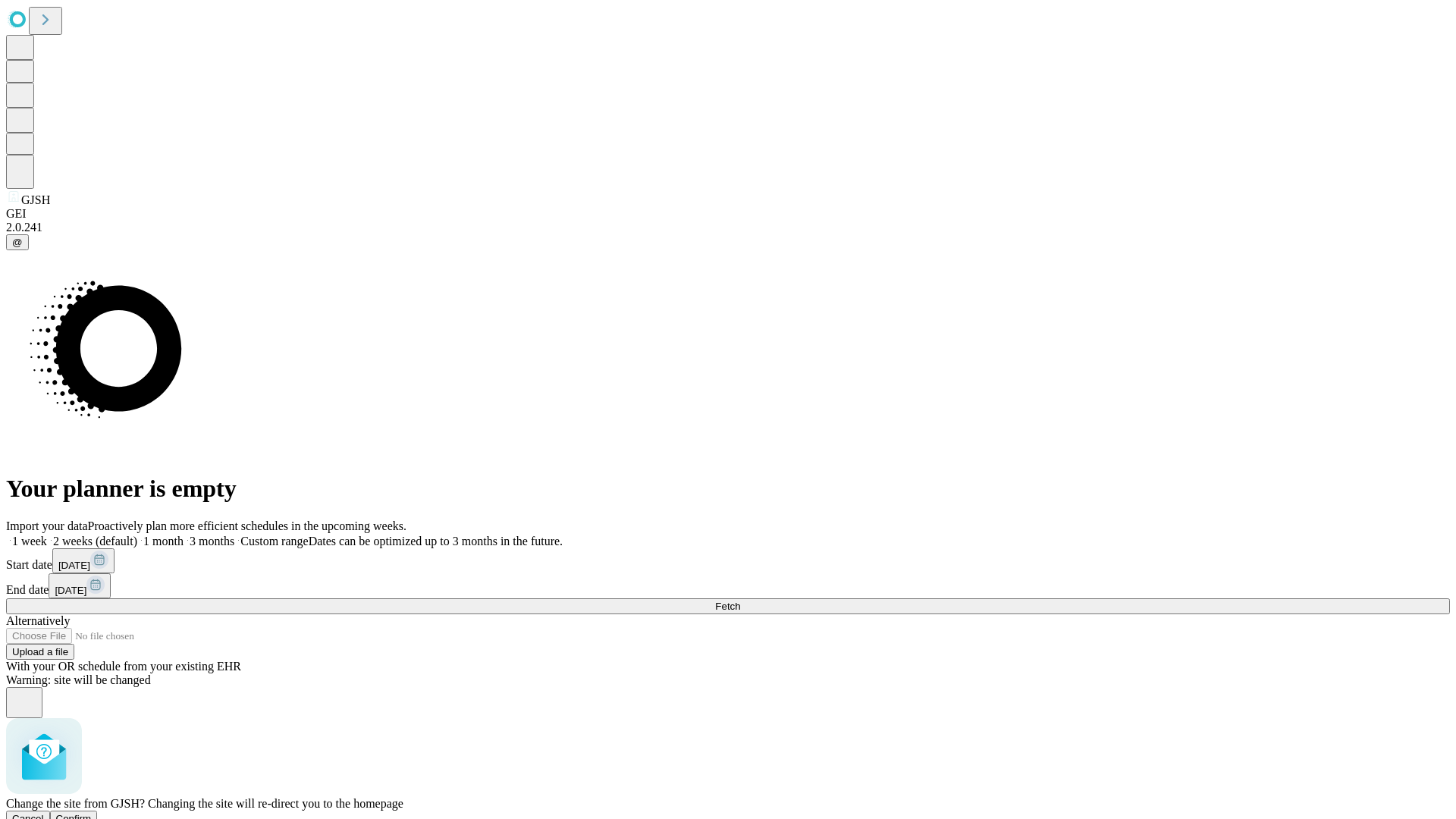
click at [92, 812] on span "Confirm" at bounding box center [73, 818] width 36 height 12
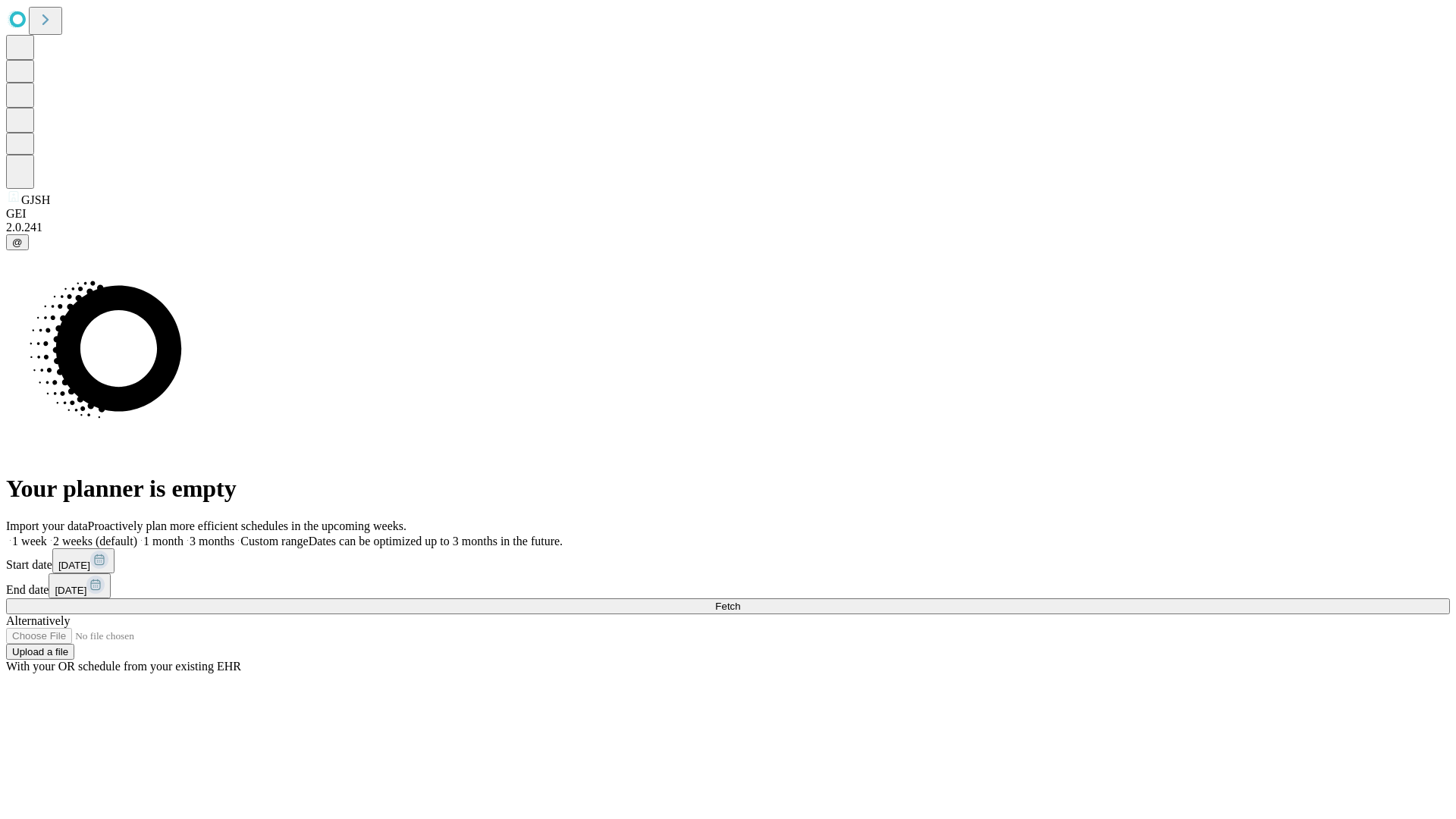
click at [137, 534] on label "2 weeks (default)" at bounding box center [92, 540] width 90 height 13
click at [740, 601] on span "Fetch" at bounding box center [728, 607] width 25 height 12
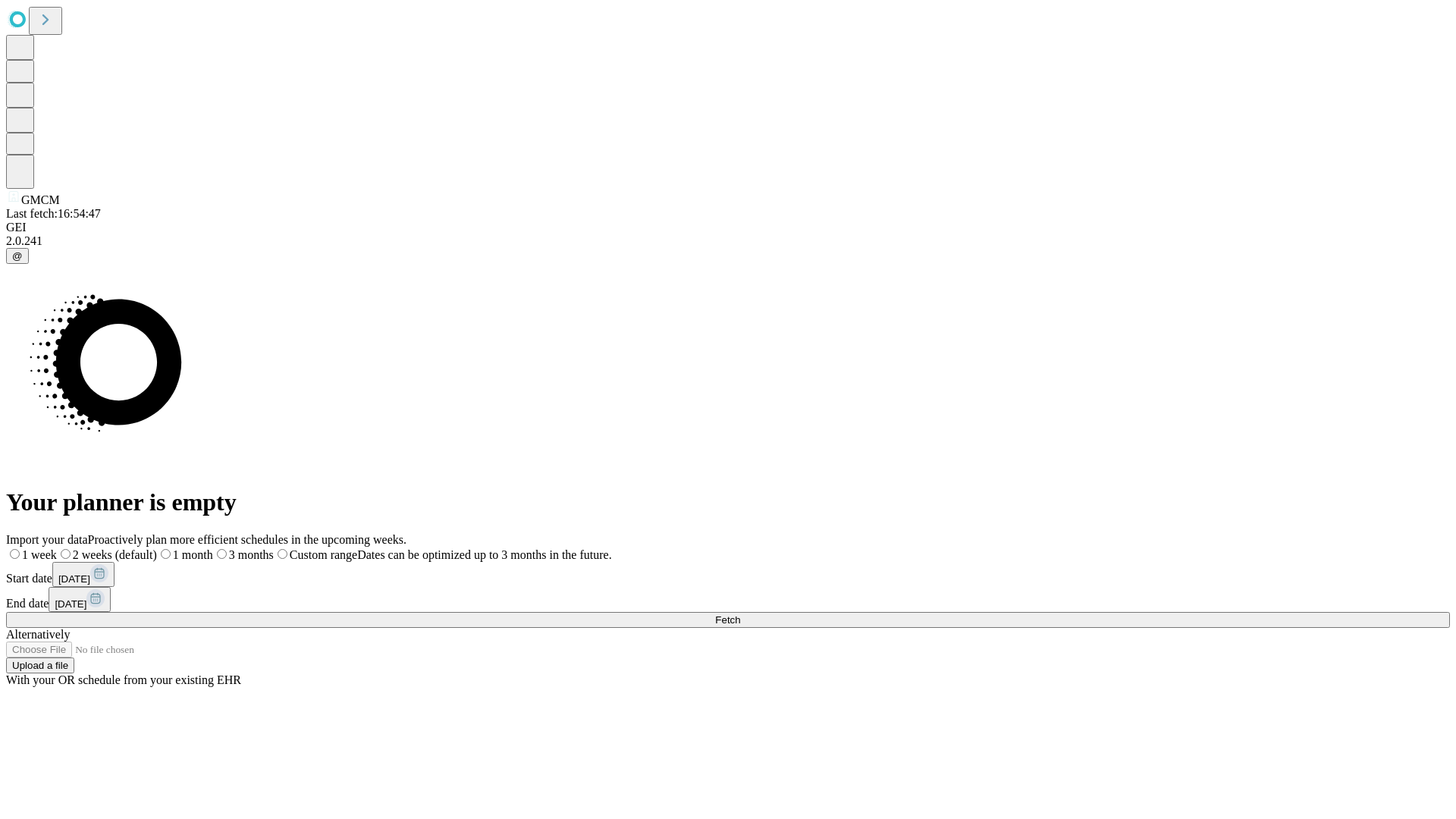
click at [157, 549] on label "2 weeks (default)" at bounding box center [107, 554] width 100 height 13
click at [740, 614] on span "Fetch" at bounding box center [728, 620] width 25 height 12
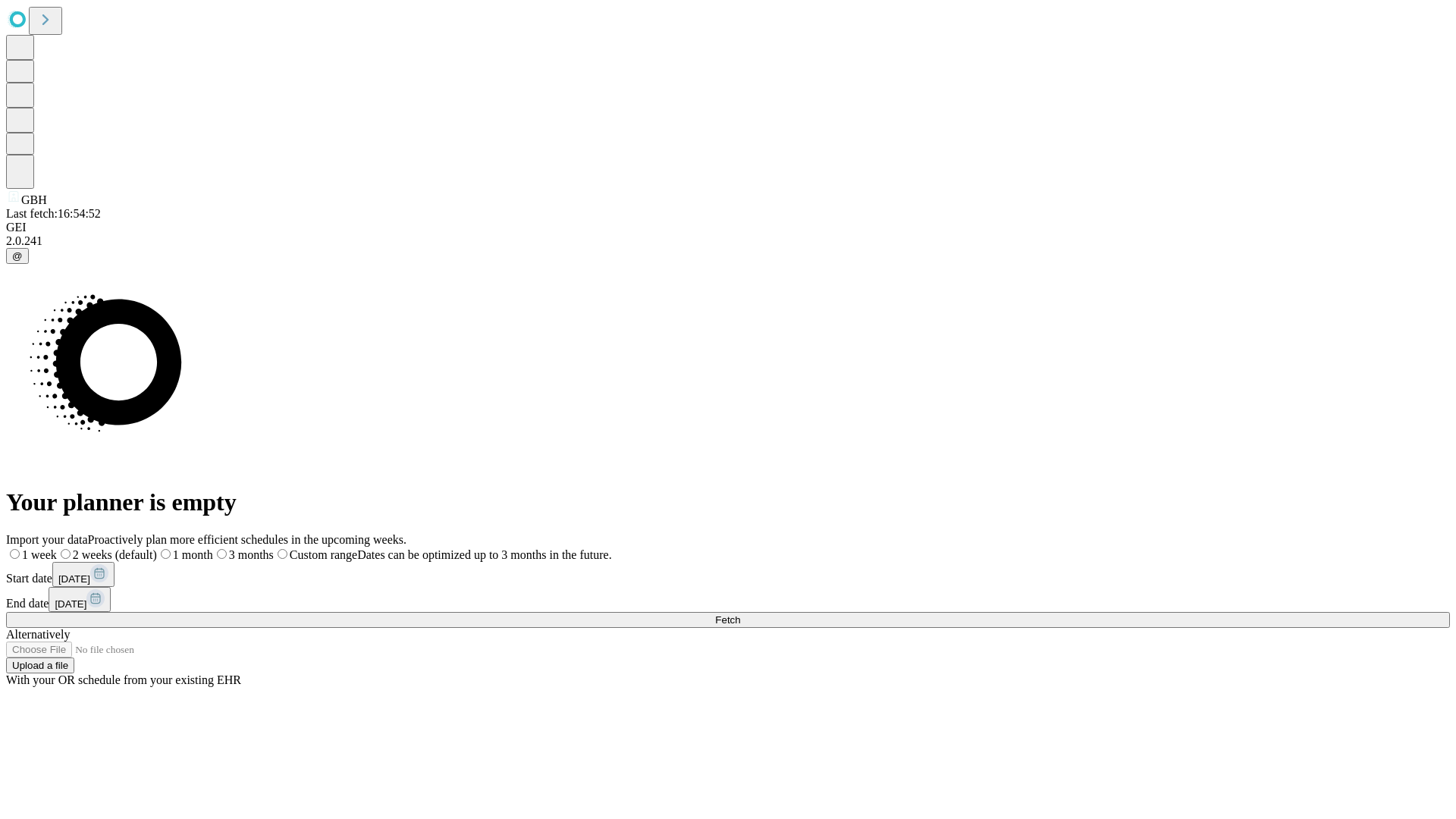
click at [157, 549] on label "2 weeks (default)" at bounding box center [107, 554] width 100 height 13
click at [740, 614] on span "Fetch" at bounding box center [728, 620] width 25 height 12
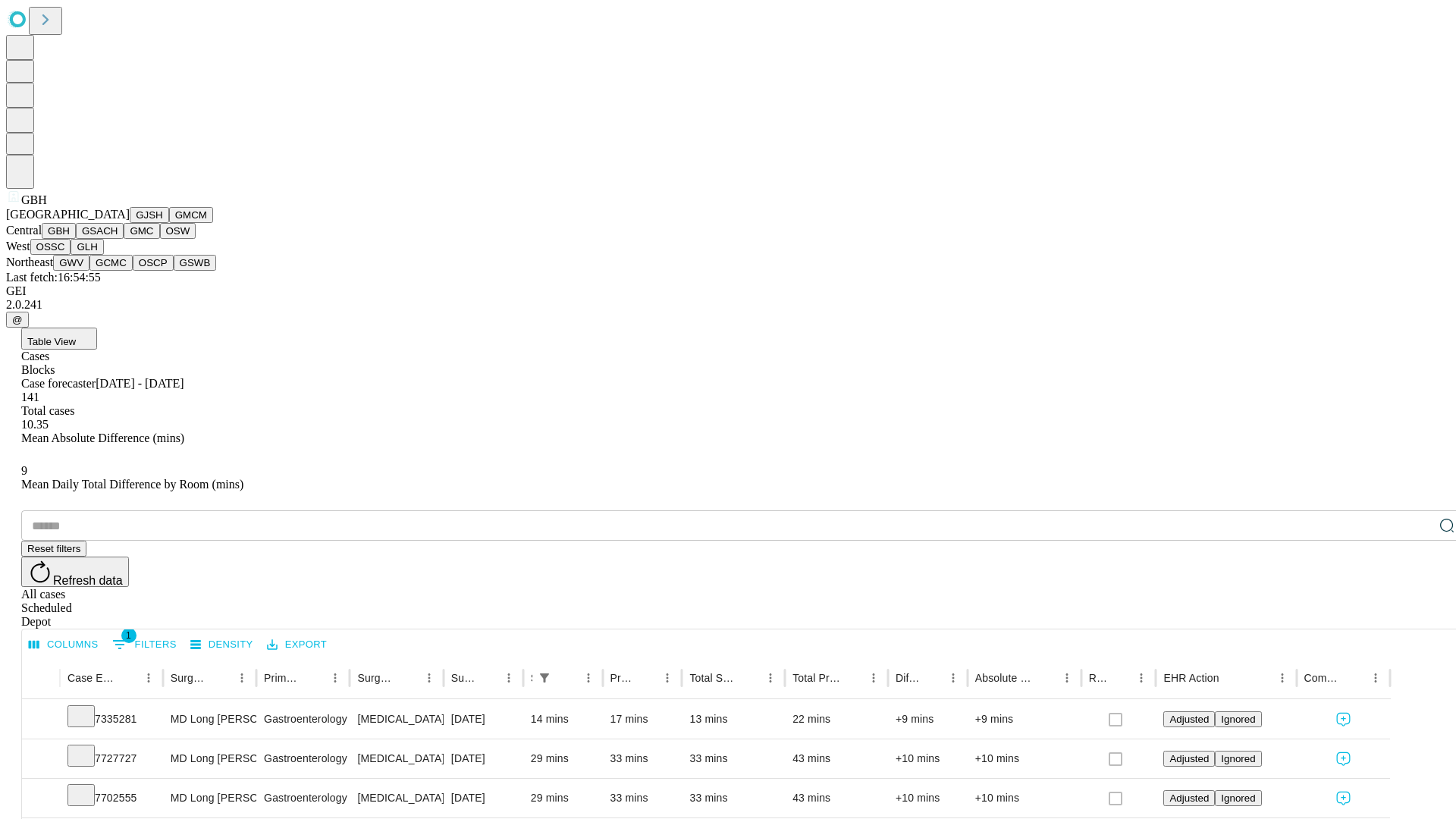
click at [118, 239] on button "GSACH" at bounding box center [99, 231] width 47 height 15
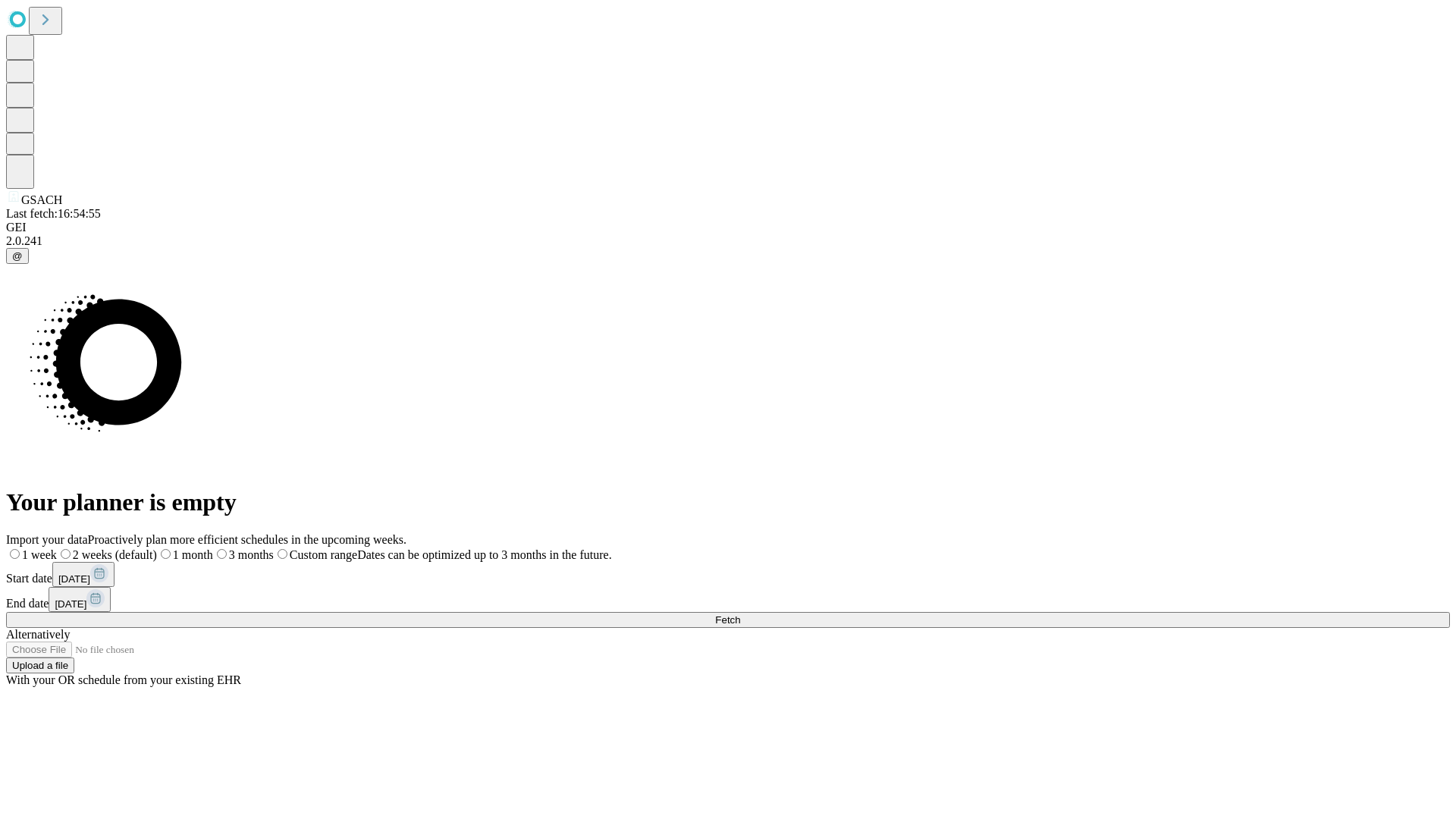
click at [157, 549] on label "2 weeks (default)" at bounding box center [107, 554] width 100 height 13
click at [740, 614] on span "Fetch" at bounding box center [728, 620] width 25 height 12
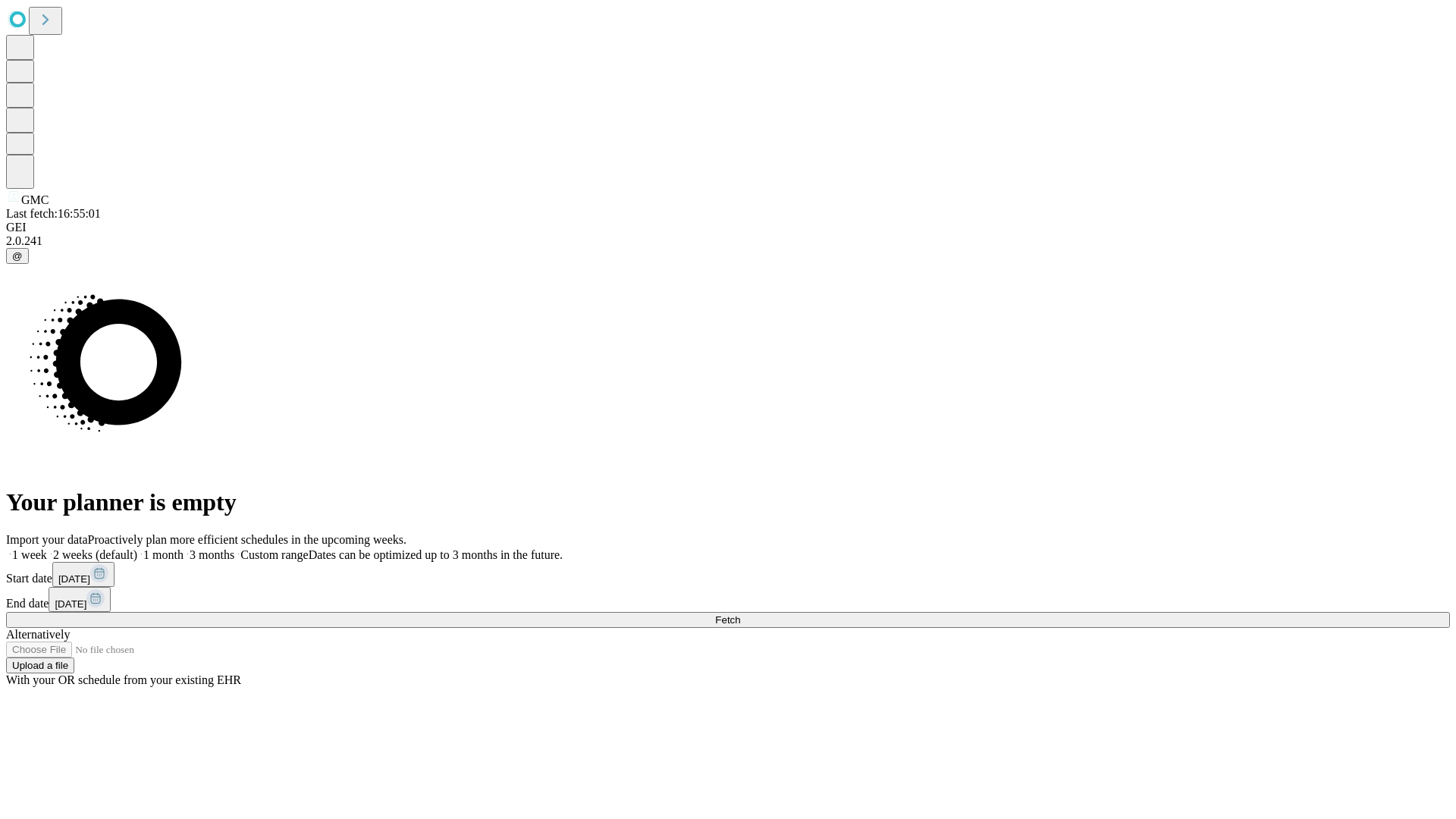
click at [740, 614] on span "Fetch" at bounding box center [728, 620] width 25 height 12
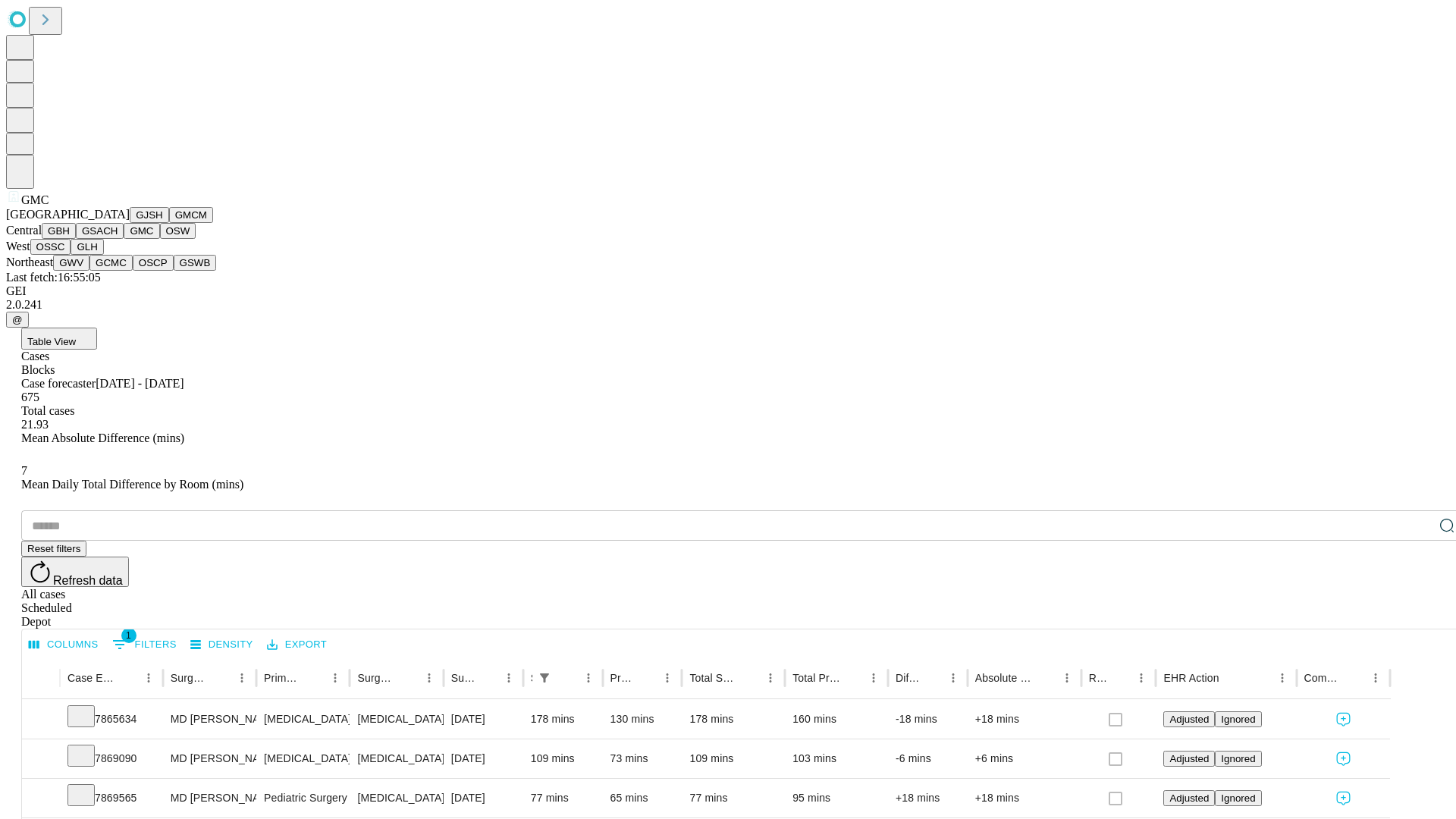
click at [160, 239] on button "OSW" at bounding box center [179, 231] width 37 height 15
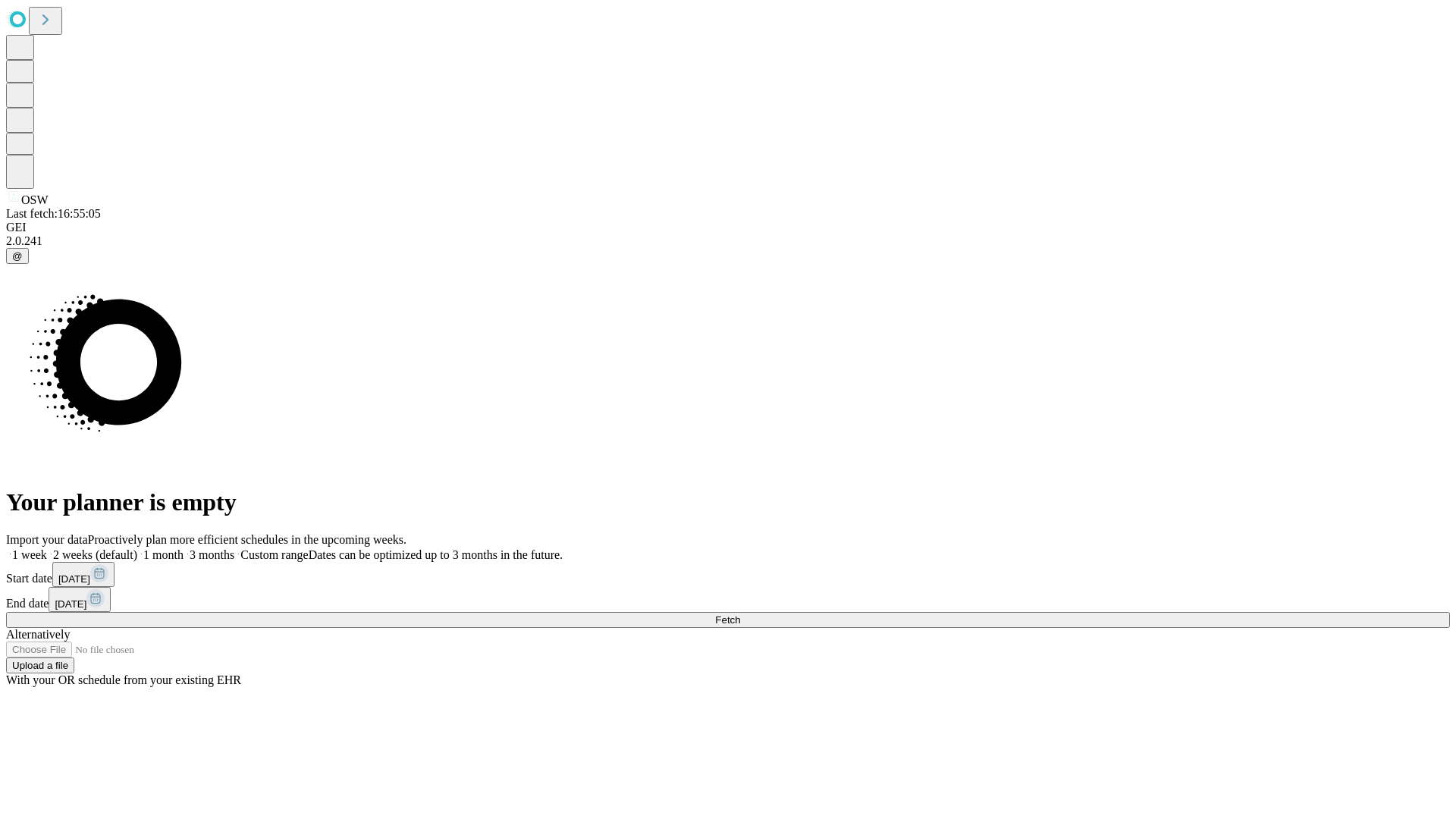
click at [137, 549] on label "2 weeks (default)" at bounding box center [92, 554] width 90 height 13
click at [740, 614] on span "Fetch" at bounding box center [728, 620] width 25 height 12
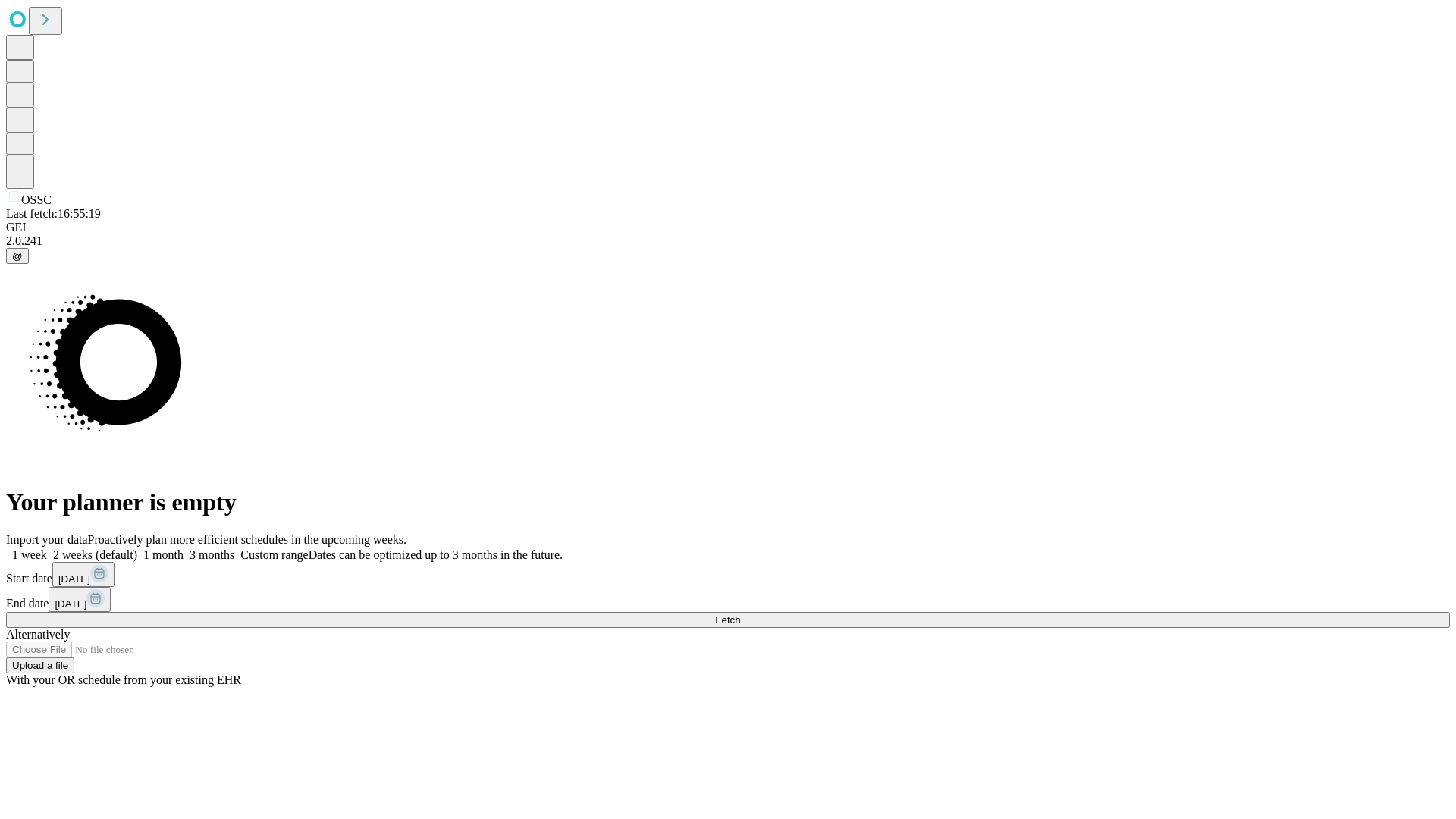
click at [137, 549] on label "2 weeks (default)" at bounding box center [92, 554] width 90 height 13
click at [740, 614] on span "Fetch" at bounding box center [728, 620] width 25 height 12
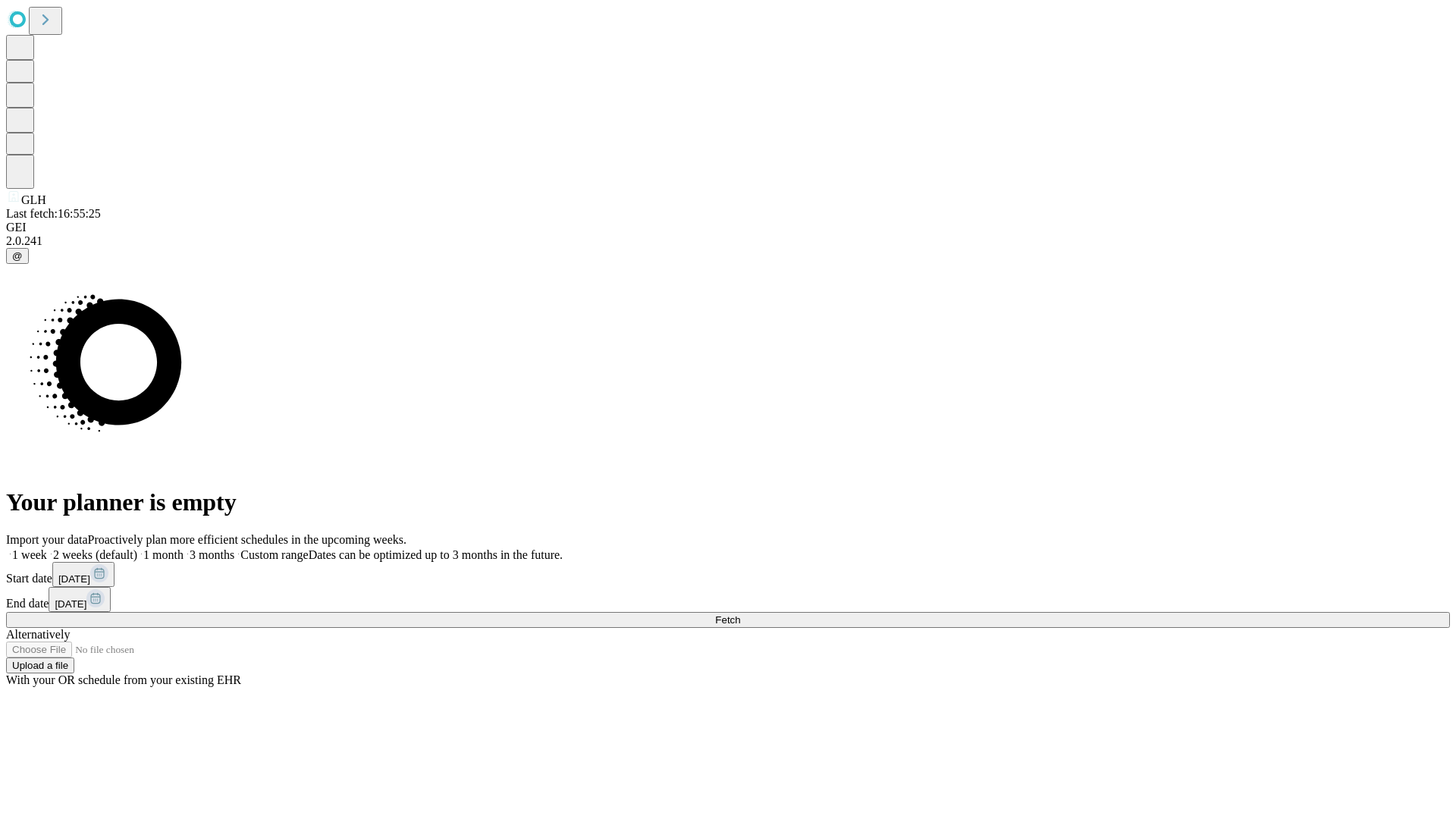
click at [137, 549] on label "2 weeks (default)" at bounding box center [92, 554] width 90 height 13
click at [740, 614] on span "Fetch" at bounding box center [728, 620] width 25 height 12
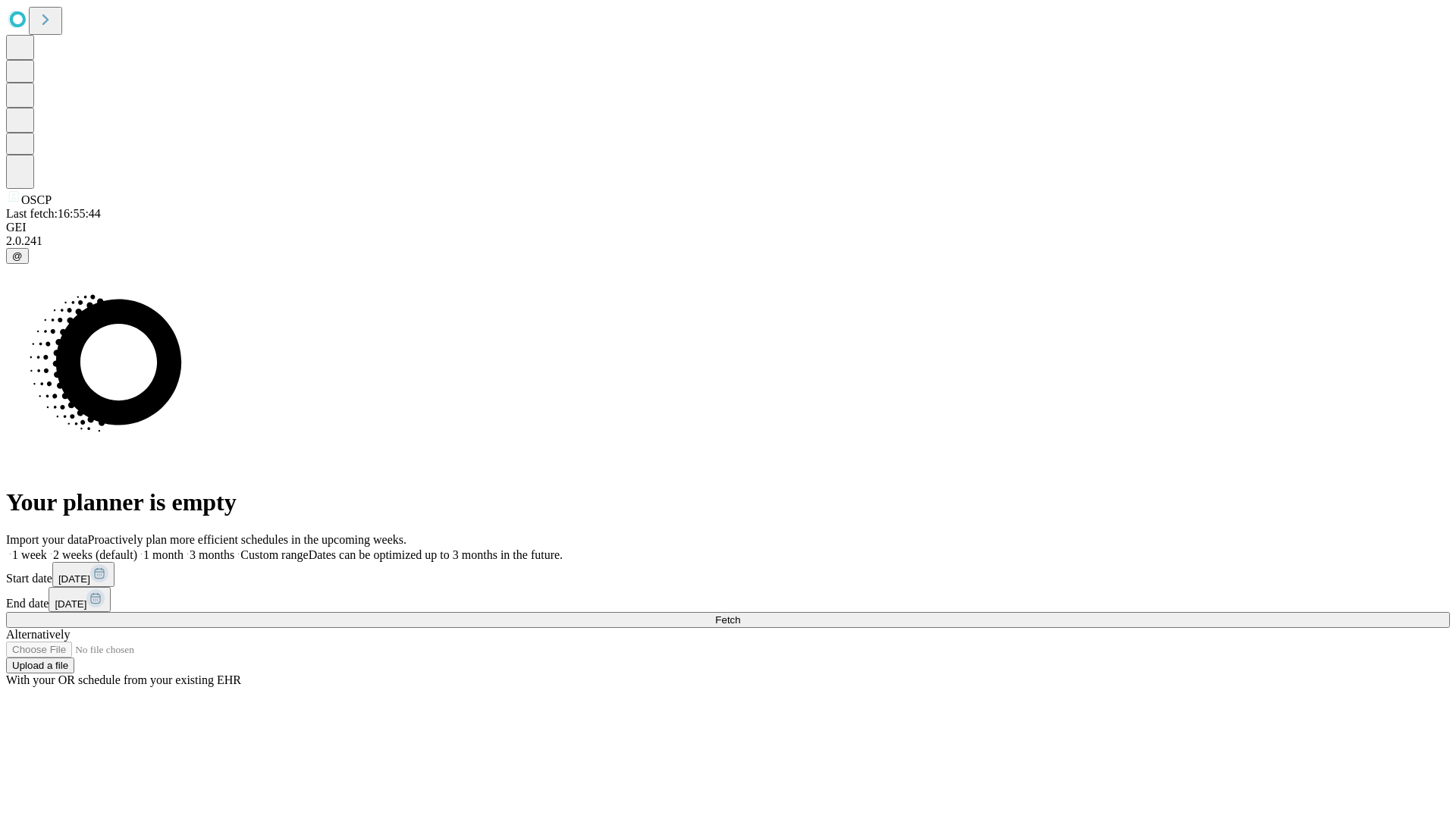
click at [137, 549] on label "2 weeks (default)" at bounding box center [92, 554] width 90 height 13
click at [740, 614] on span "Fetch" at bounding box center [728, 620] width 25 height 12
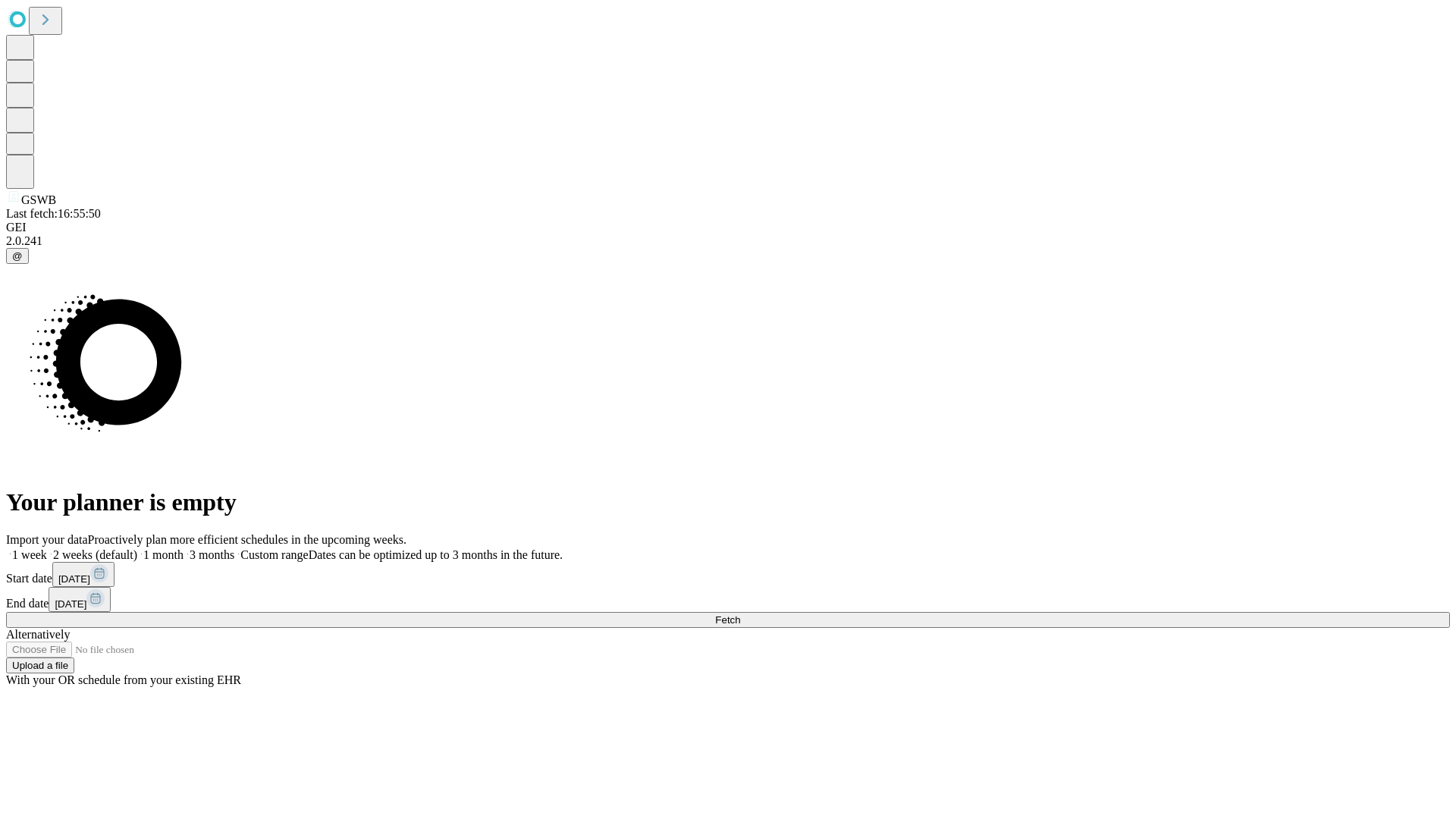
click at [137, 549] on label "2 weeks (default)" at bounding box center [92, 554] width 90 height 13
click at [740, 614] on span "Fetch" at bounding box center [728, 620] width 25 height 12
